Goal: Complete application form

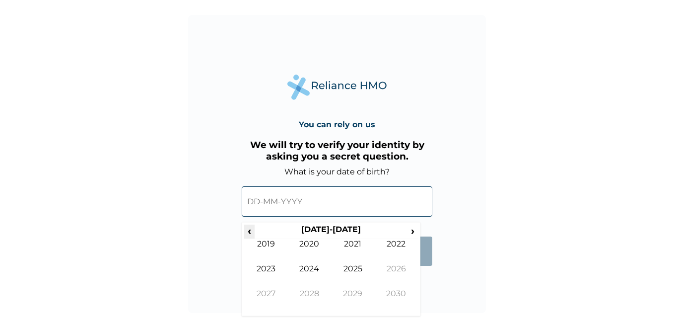
click at [252, 233] on span "‹" at bounding box center [249, 230] width 10 height 12
click at [252, 232] on span "‹" at bounding box center [249, 230] width 10 height 12
click at [301, 294] on td "1998" at bounding box center [310, 301] width 44 height 25
click at [274, 250] on td "Jan" at bounding box center [266, 251] width 44 height 25
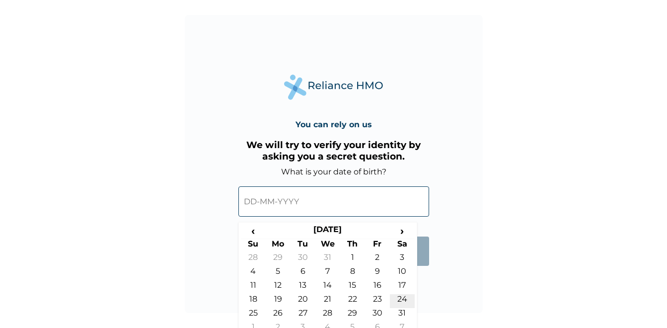
click at [404, 302] on td "24" at bounding box center [402, 301] width 25 height 14
type input "[DATE]"
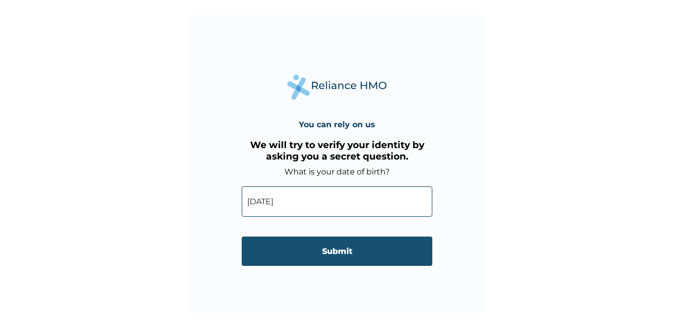
click at [353, 259] on input "Submit" at bounding box center [337, 250] width 191 height 29
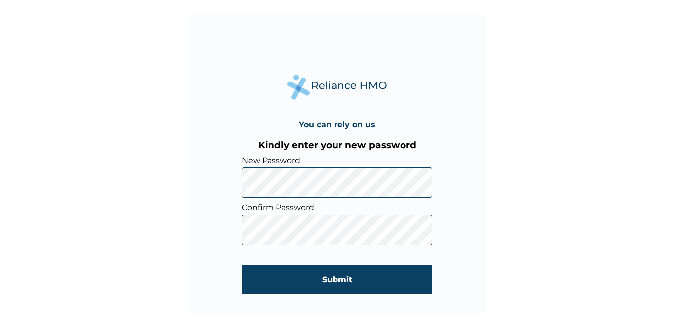
click input "Submit" at bounding box center [337, 279] width 191 height 29
